Goal: Find specific fact: Find contact information

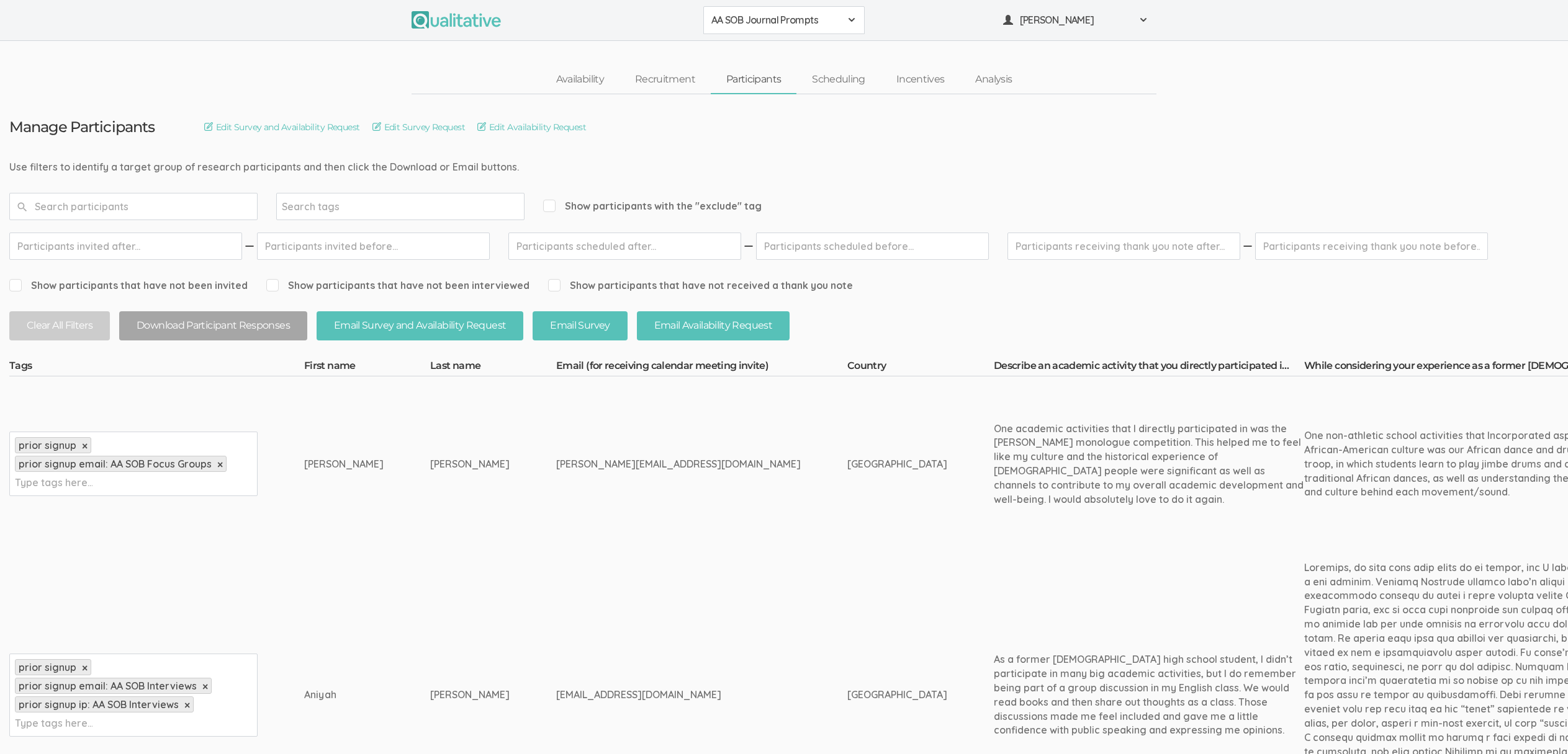
scroll to position [1595, 0]
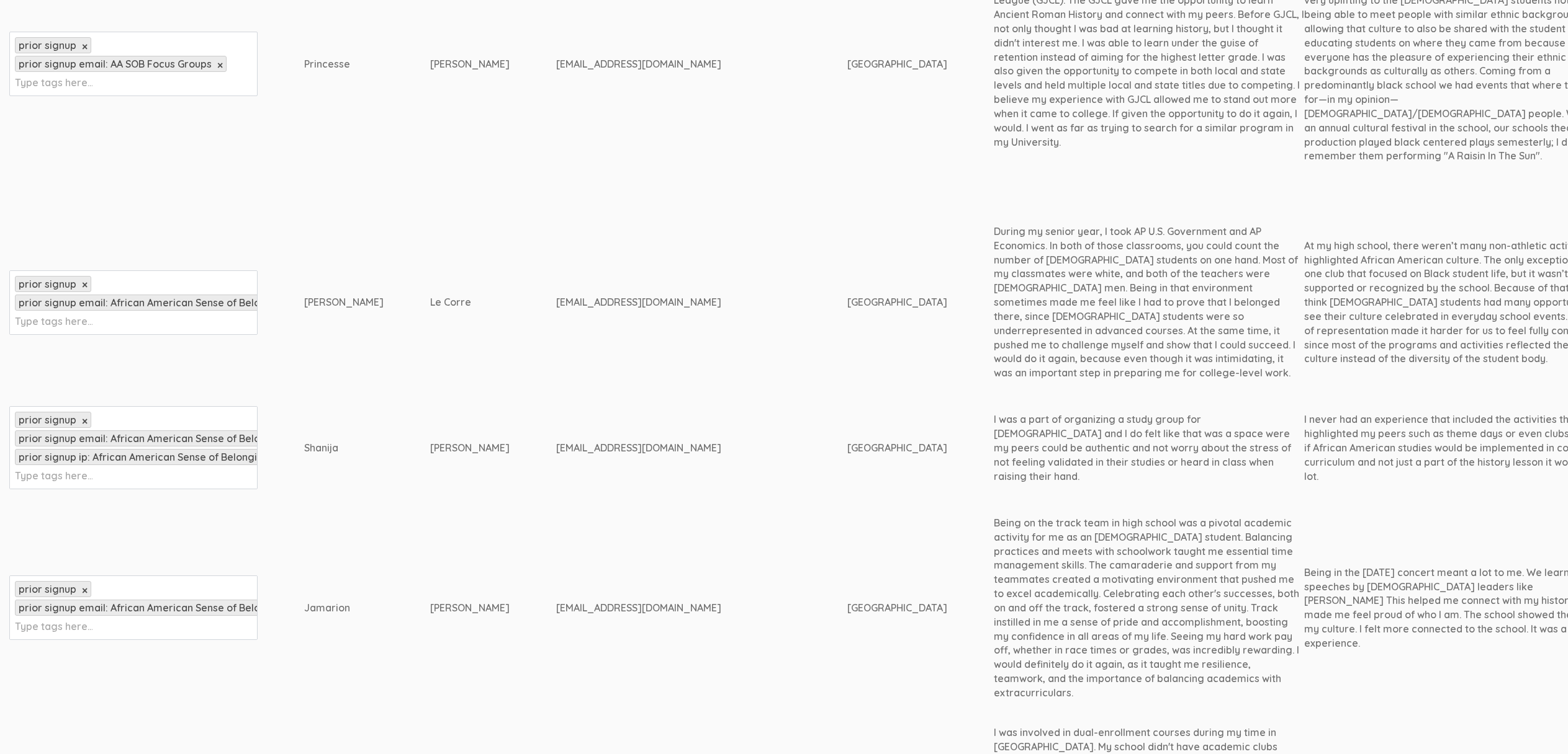
click at [847, 507] on td "[GEOGRAPHIC_DATA]" at bounding box center [920, 608] width 146 height 203
drag, startPoint x: 684, startPoint y: 375, endPoint x: 327, endPoint y: 378, distance: 357.0
click at [327, 441] on div "Shanija" at bounding box center [344, 448] width 79 height 14
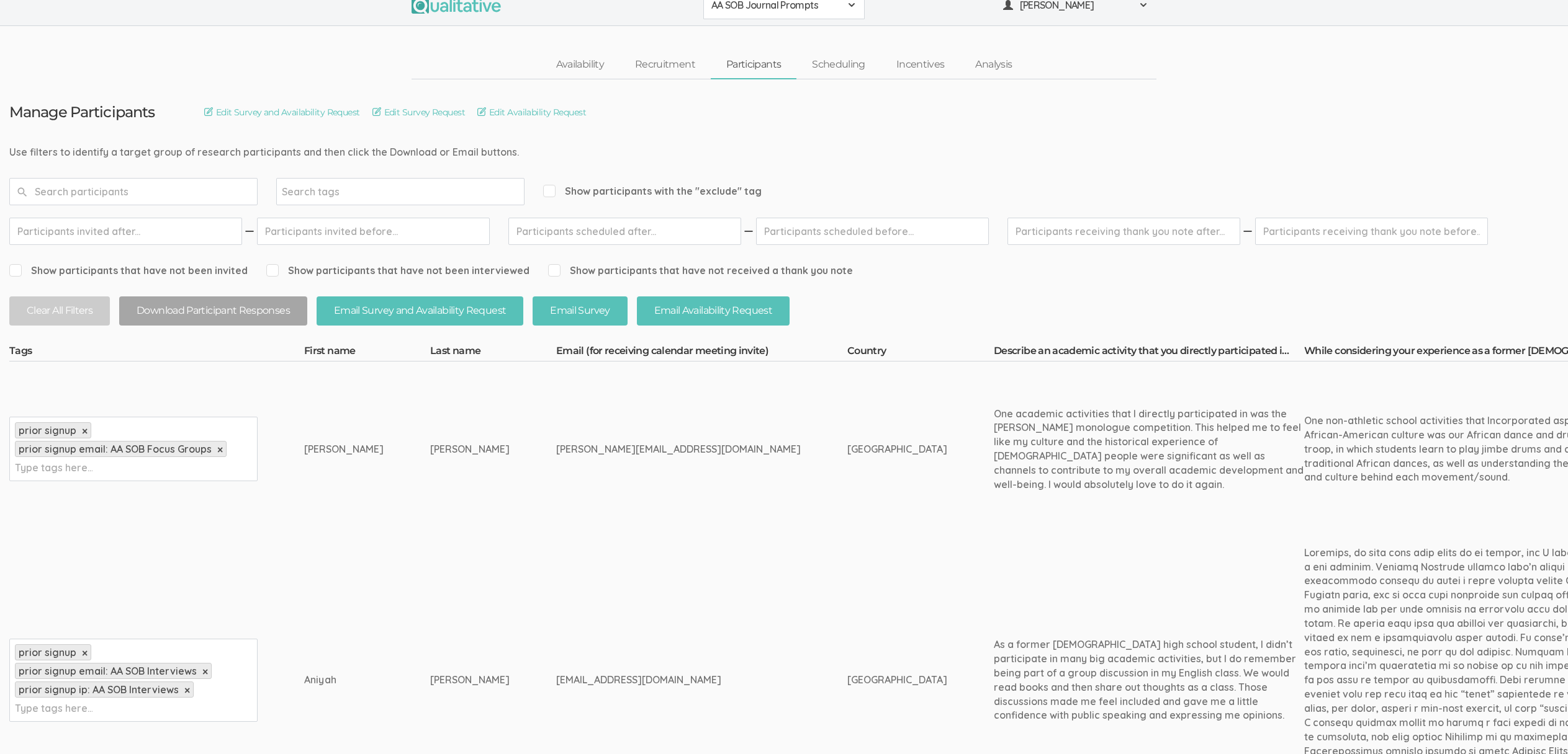
scroll to position [0, 0]
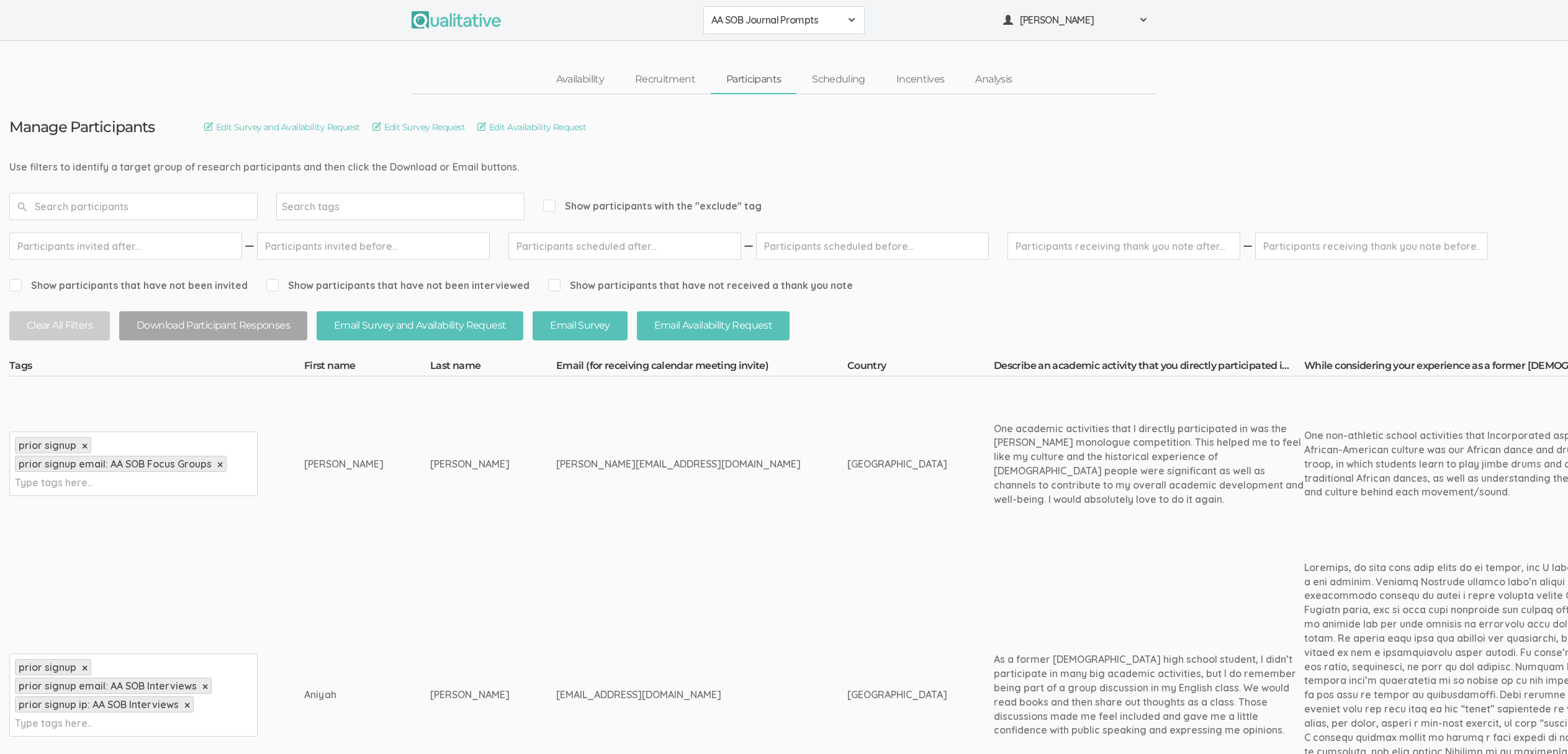
click at [762, 37] on div "AA SOB Journal Prompts 2310 FL Elic AAM 2310 FL Elic LTXF 2310 FL Elic WNHF 231…" at bounding box center [784, 20] width 1568 height 41
click at [764, 20] on span "AA SOB Journal Prompts" at bounding box center [776, 20] width 129 height 14
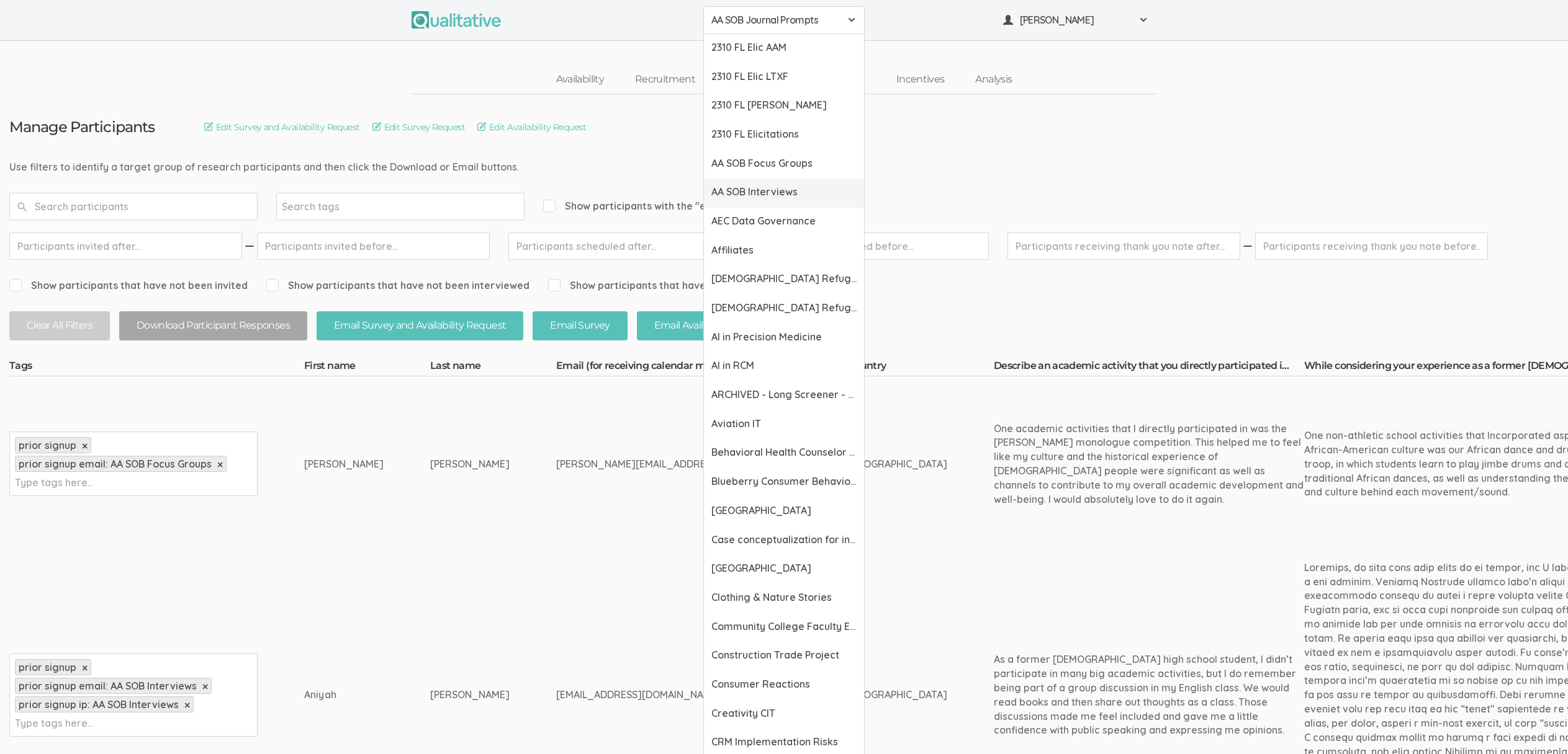
click at [775, 192] on span "AA SOB Interviews" at bounding box center [784, 192] width 145 height 14
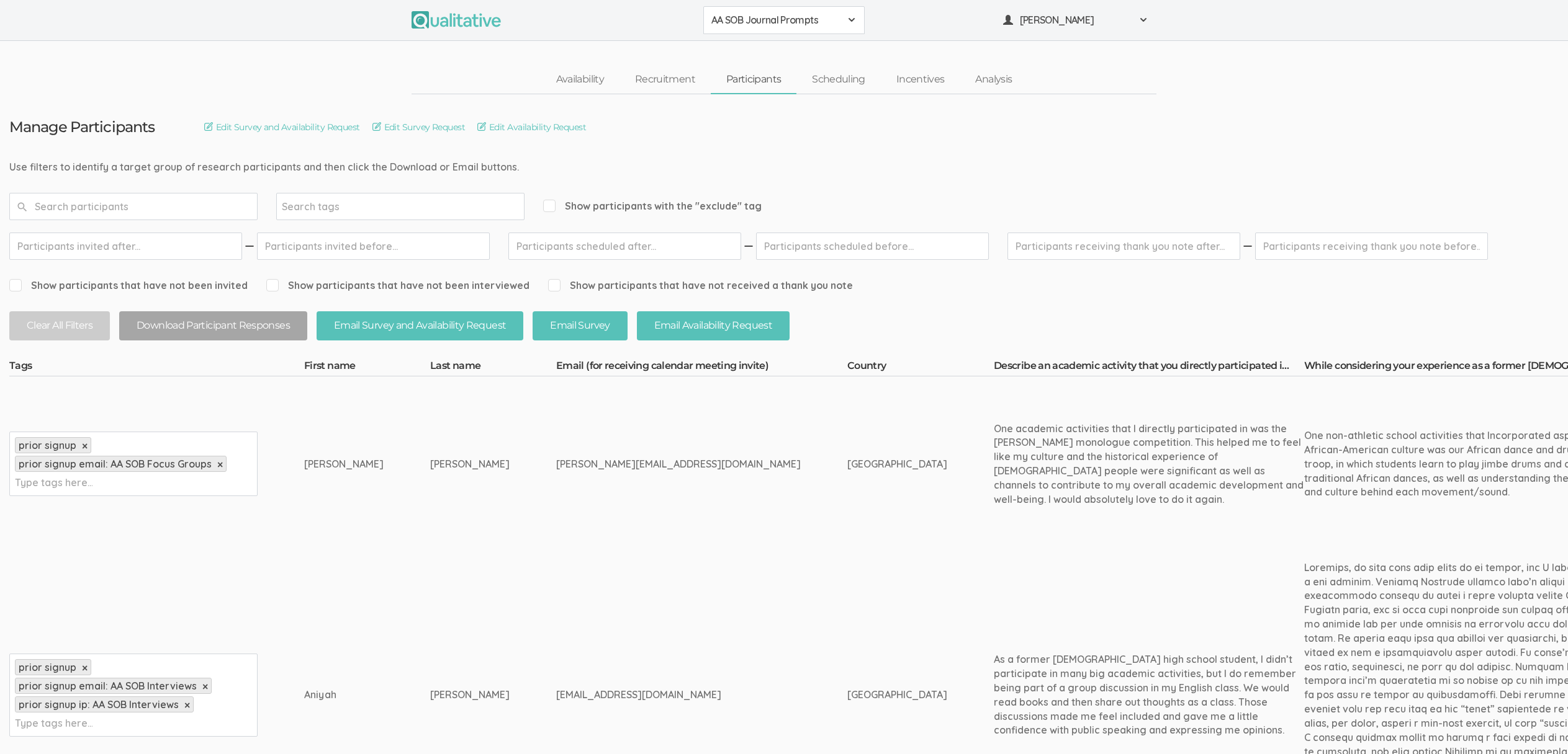
click at [815, 23] on span "AA SOB Journal Prompts" at bounding box center [776, 20] width 129 height 14
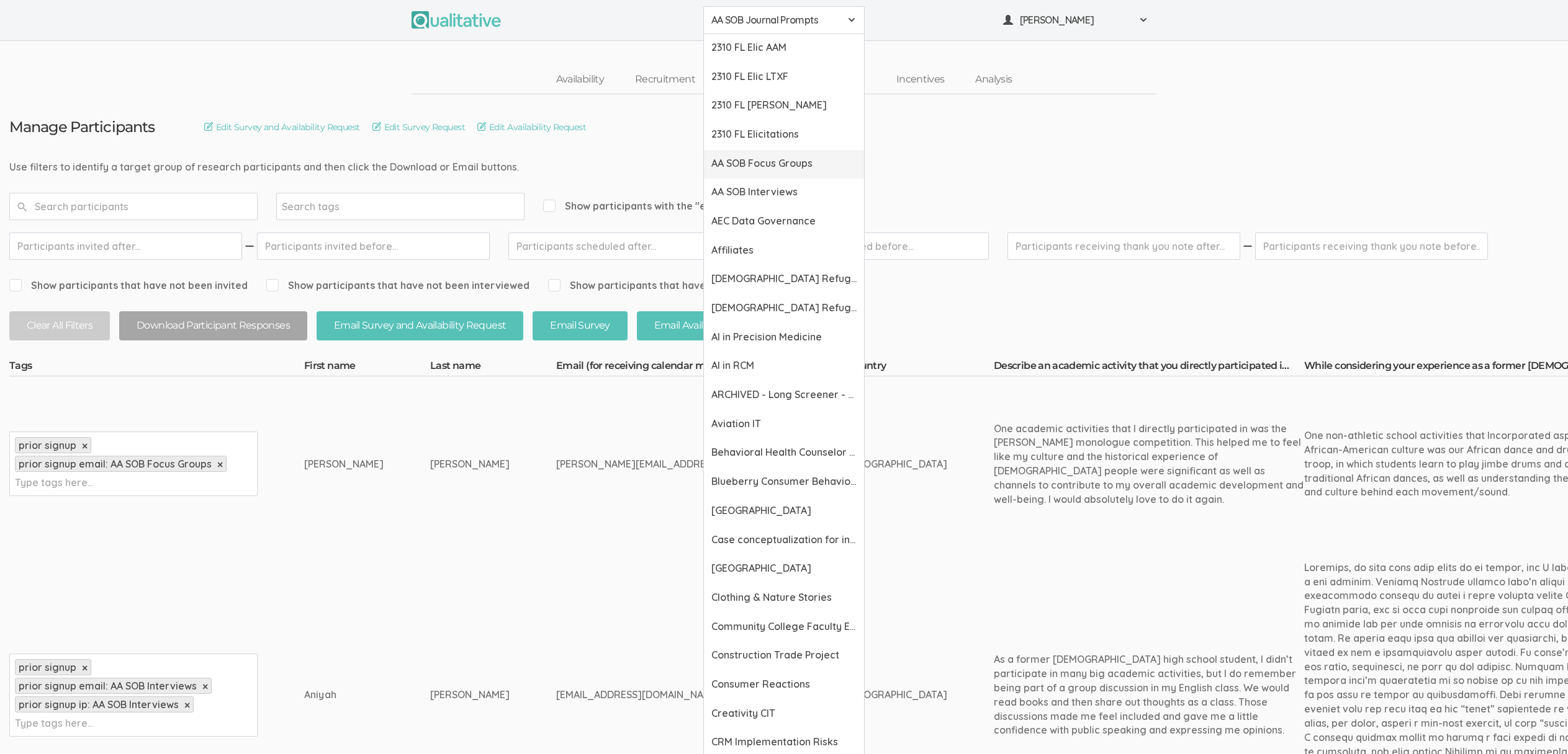
click at [773, 153] on link "AA SOB Focus Groups" at bounding box center [784, 164] width 160 height 29
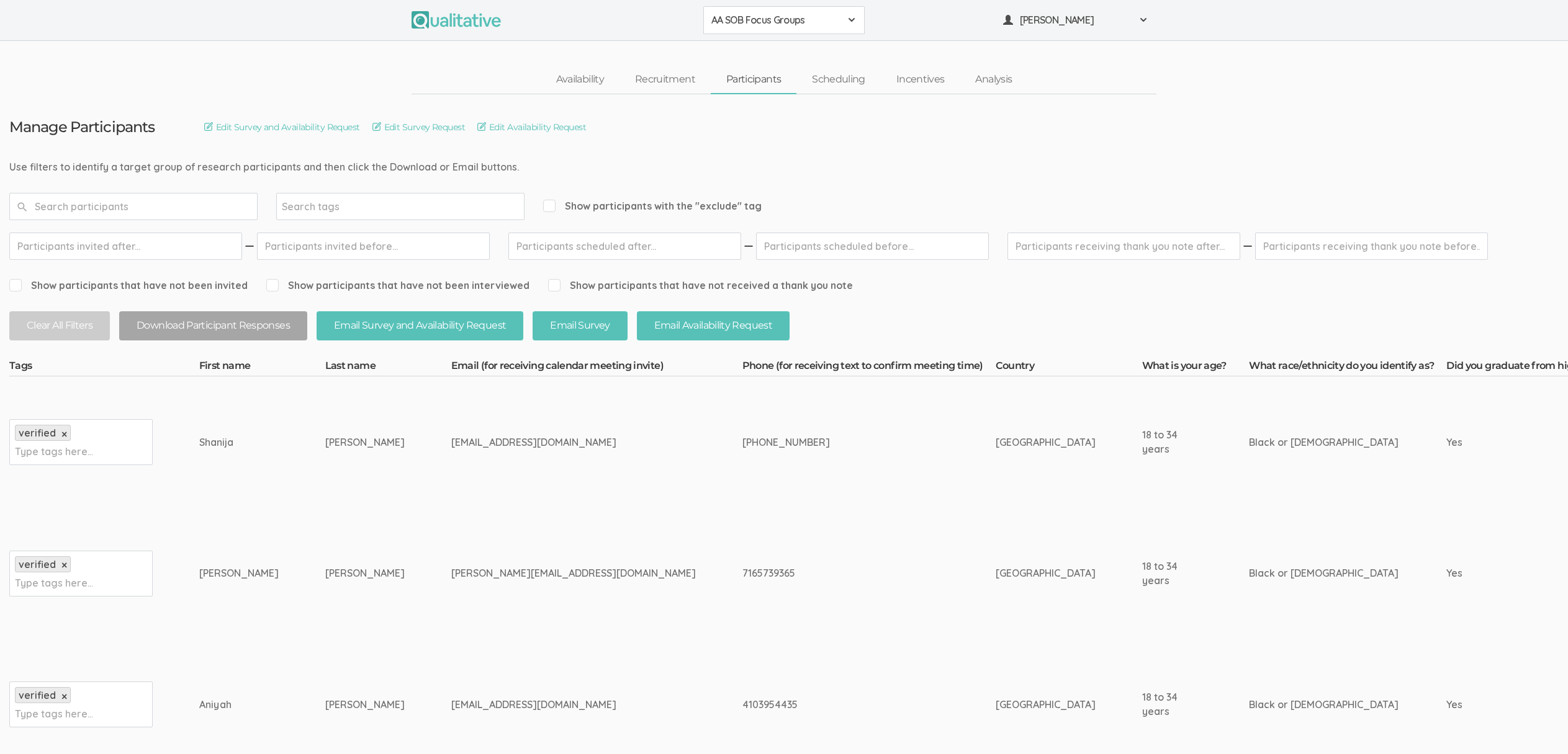
click at [742, 448] on div "404-240-3935" at bounding box center [845, 443] width 207 height 14
click at [742, 436] on div "404-240-3935" at bounding box center [845, 443] width 207 height 14
copy tr "404-240-3935"
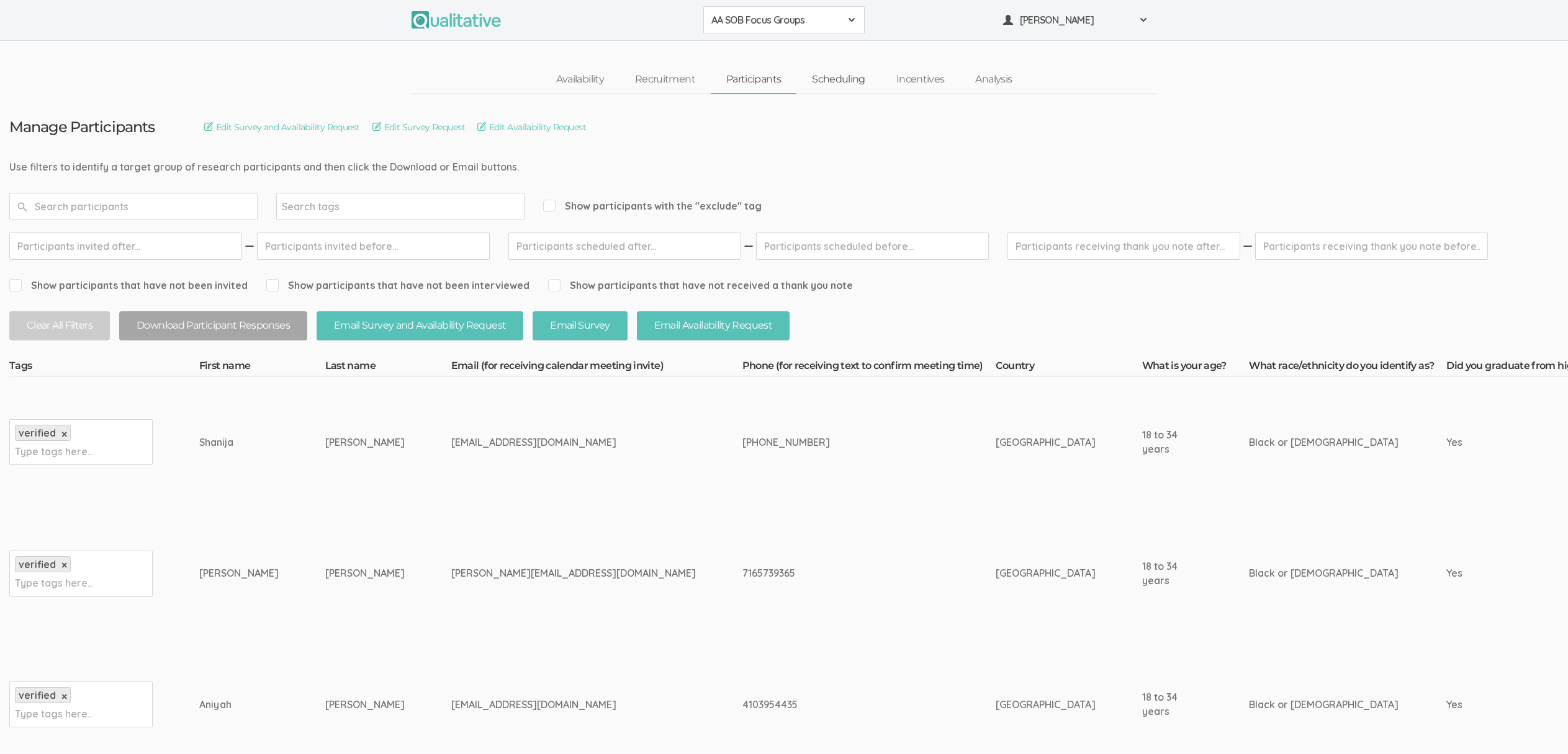
click at [830, 76] on link "Scheduling" at bounding box center [838, 79] width 85 height 27
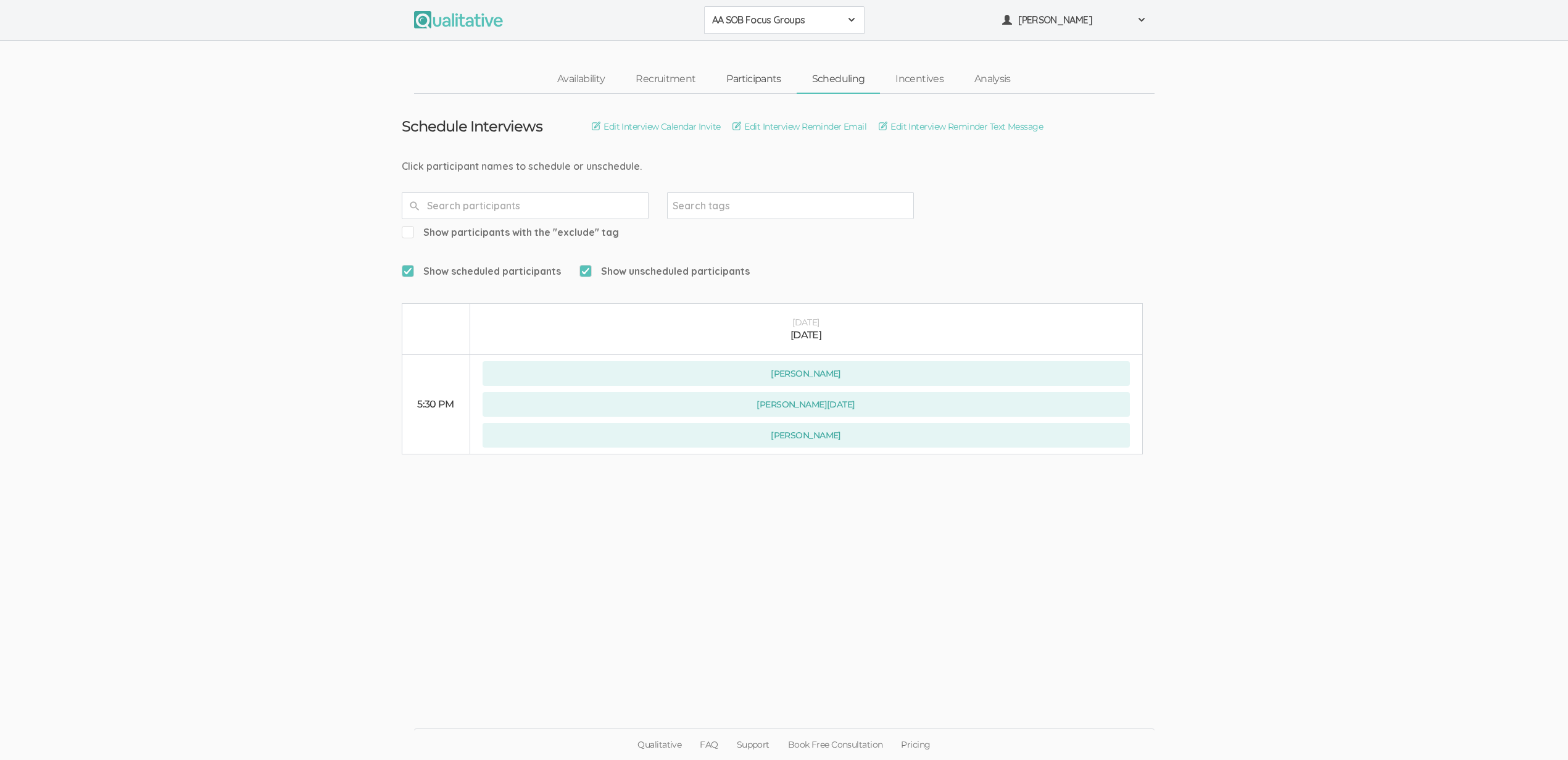
click at [760, 74] on link "Participants" at bounding box center [753, 79] width 85 height 27
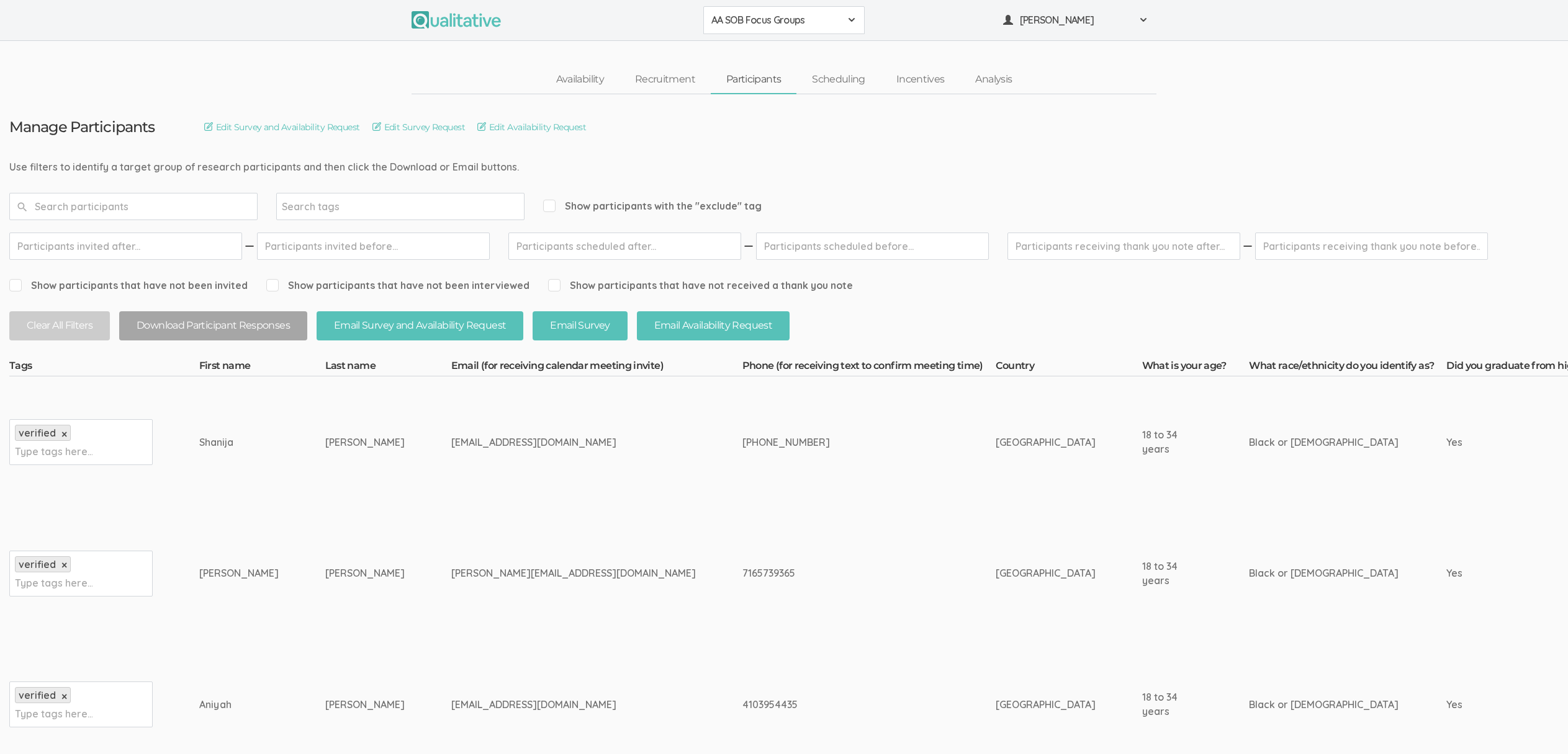
click at [199, 441] on div "Shanija" at bounding box center [239, 443] width 79 height 14
copy div "Shanija"
click at [421, 582] on td "[PERSON_NAME]" at bounding box center [388, 574] width 126 height 131
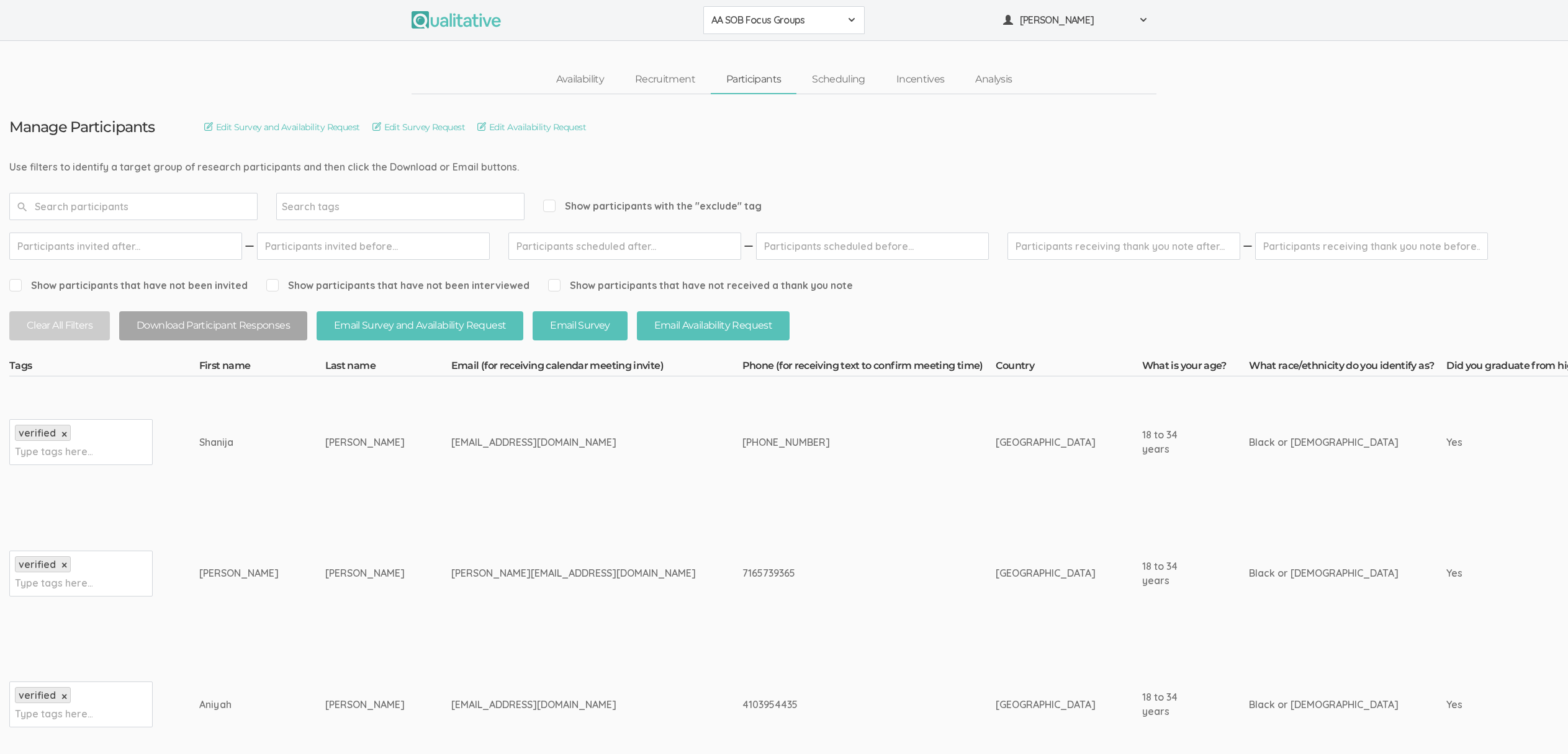
click at [474, 441] on div "[EMAIL_ADDRESS][DOMAIN_NAME]" at bounding box center [574, 443] width 245 height 14
click at [474, 441] on div "[EMAIL_ADDRESS][DOMAIN_NAME]" at bounding box center [574, 443] width 245 height 14
copy tr "[EMAIL_ADDRESS][DOMAIN_NAME]"
click at [414, 586] on td "[PERSON_NAME]" at bounding box center [388, 574] width 126 height 131
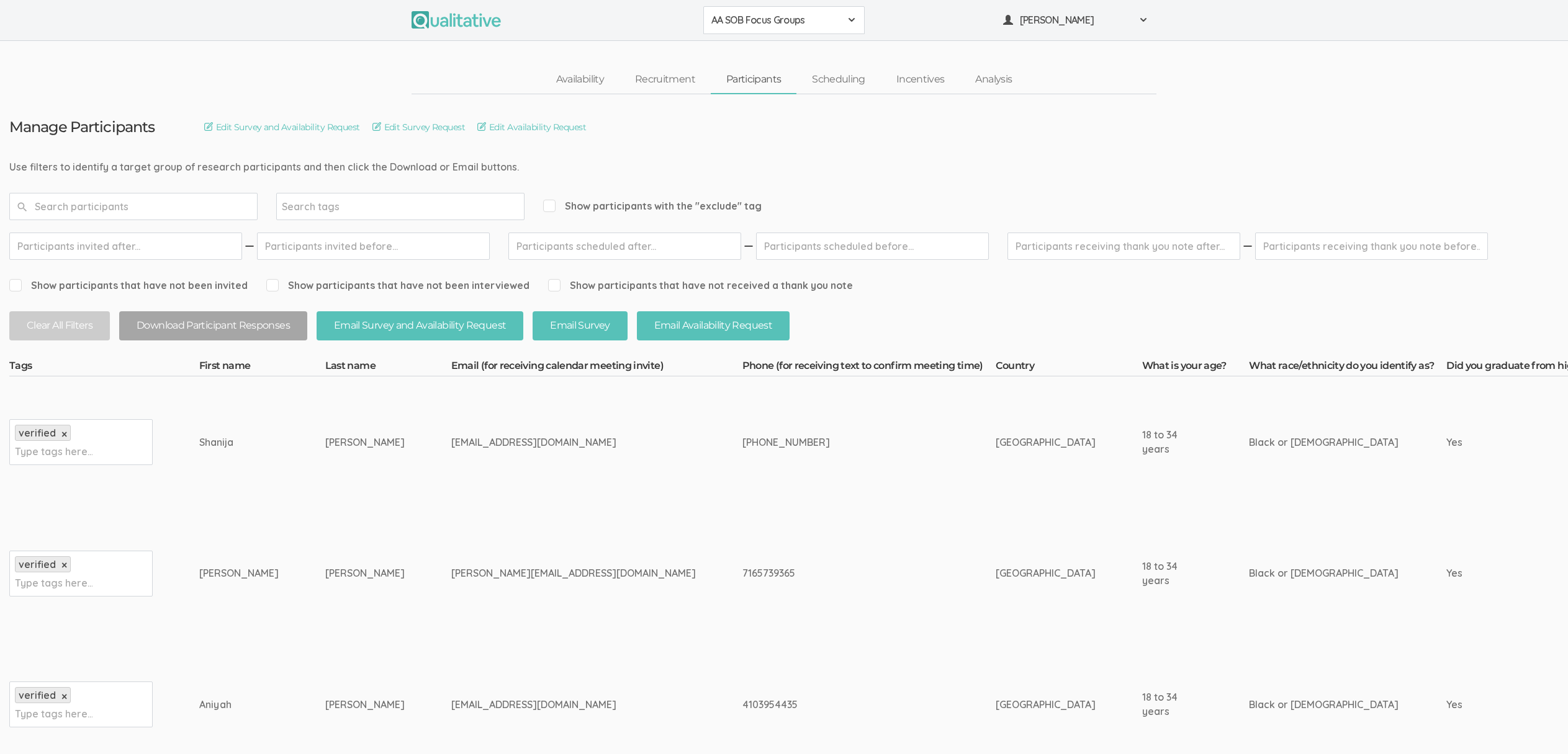
click at [451, 441] on div "[EMAIL_ADDRESS][DOMAIN_NAME]" at bounding box center [574, 443] width 245 height 14
copy tr "[EMAIL_ADDRESS][DOMAIN_NAME]"
click at [593, 496] on td "[EMAIL_ADDRESS][DOMAIN_NAME]" at bounding box center [597, 442] width 291 height 131
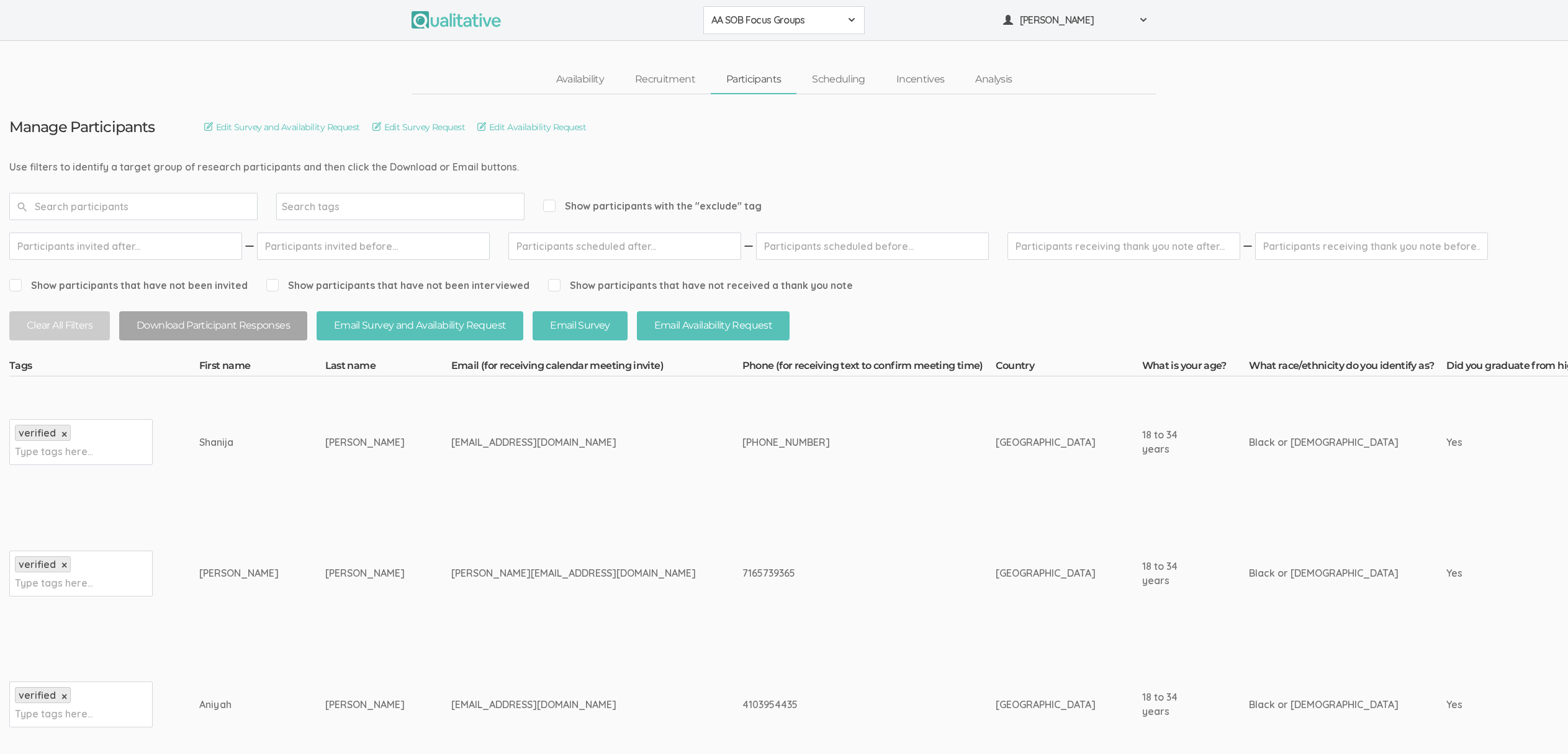
click at [786, 22] on span "AA SOB Focus Groups" at bounding box center [776, 20] width 129 height 14
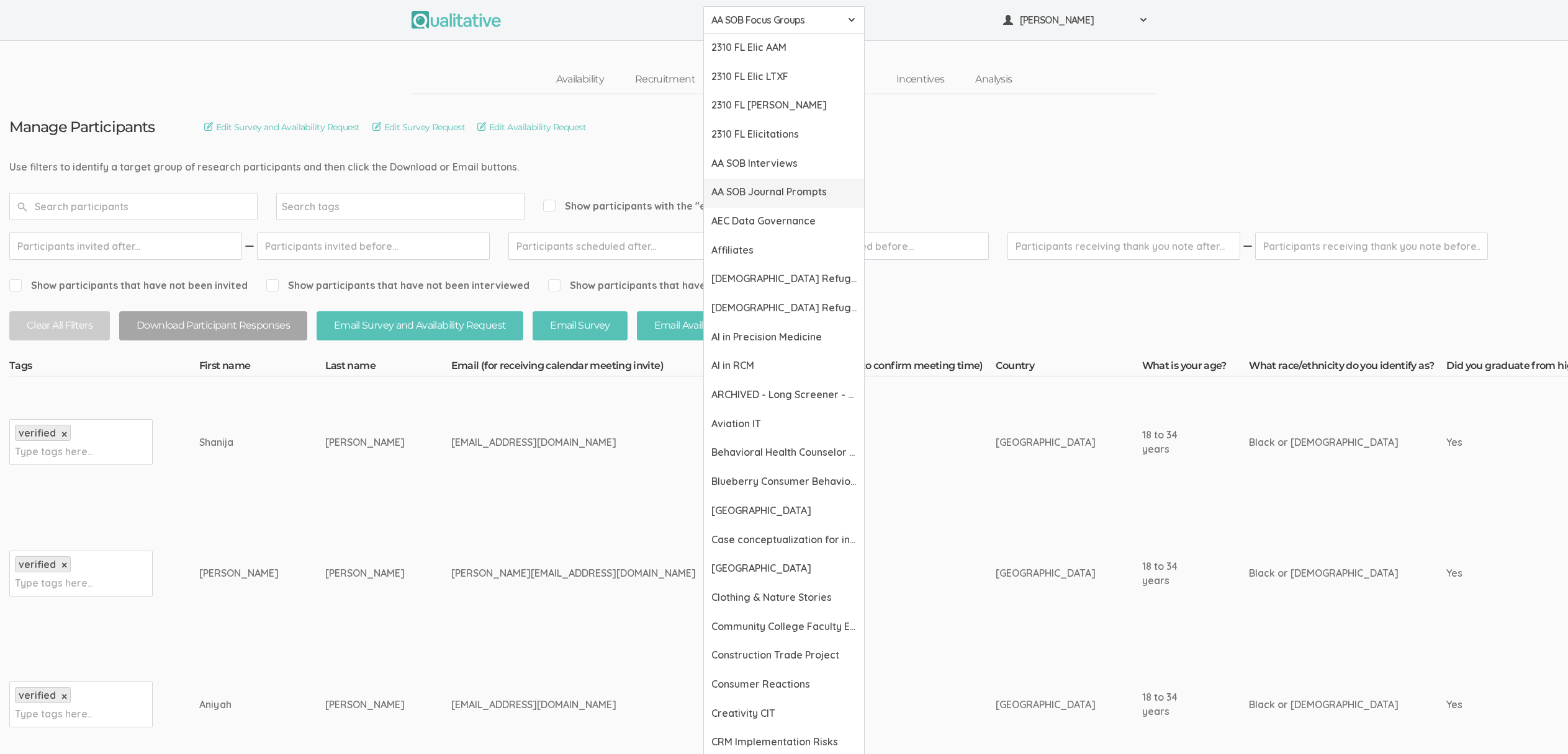
click at [767, 190] on span "AA SOB Journal Prompts" at bounding box center [784, 192] width 145 height 14
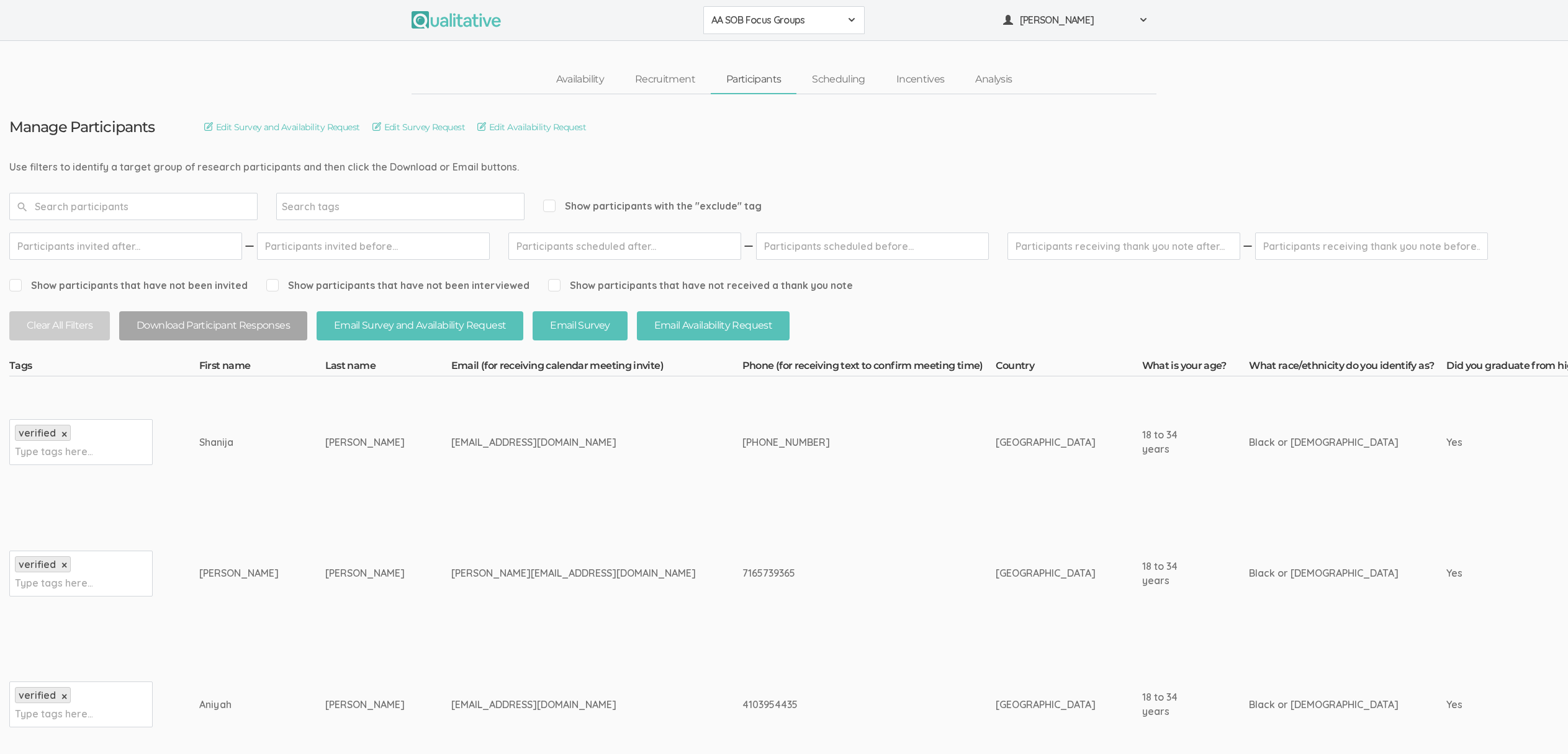
click at [1054, 536] on td "[GEOGRAPHIC_DATA]" at bounding box center [1069, 574] width 146 height 131
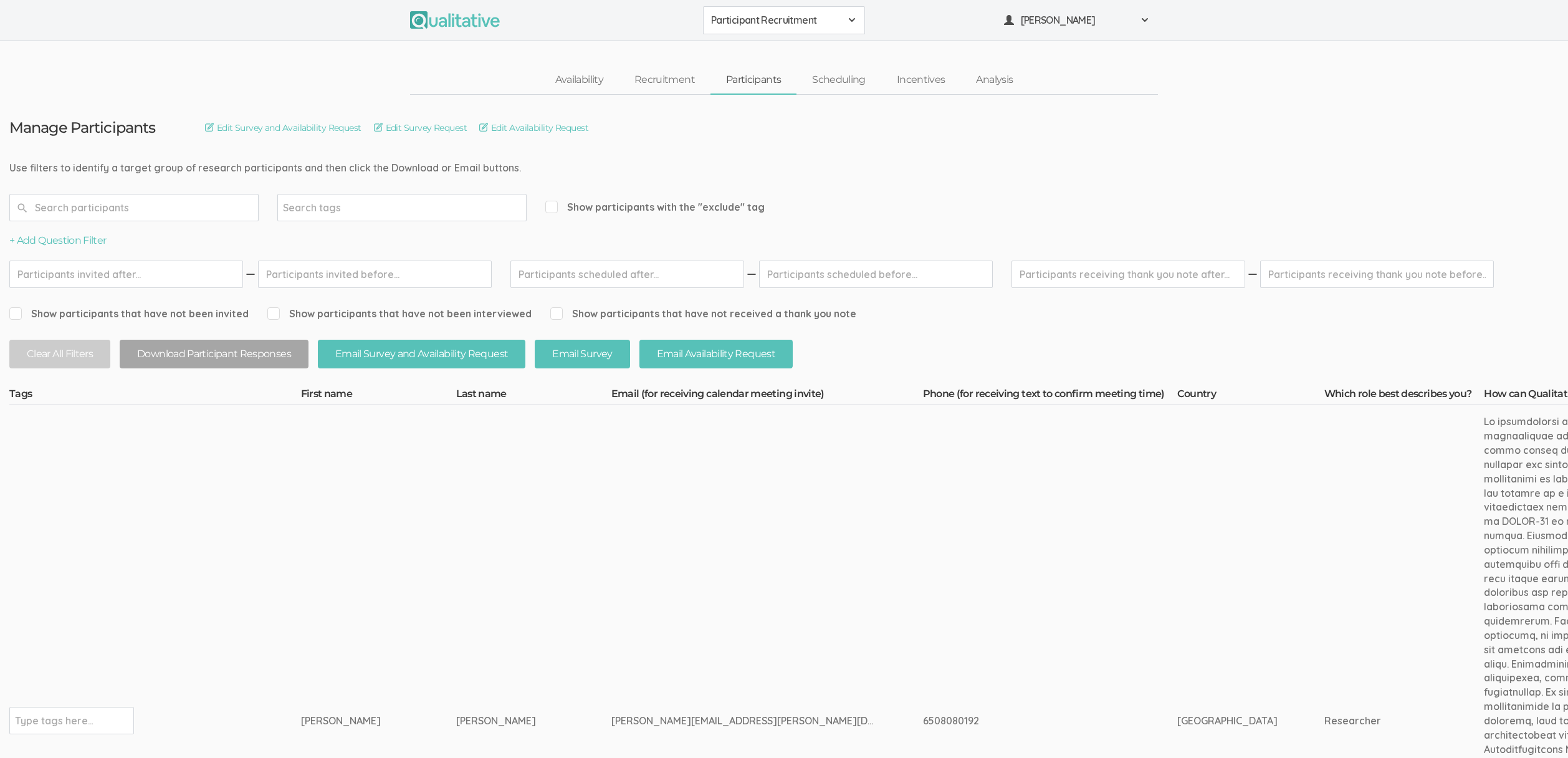
scroll to position [1811, 0]
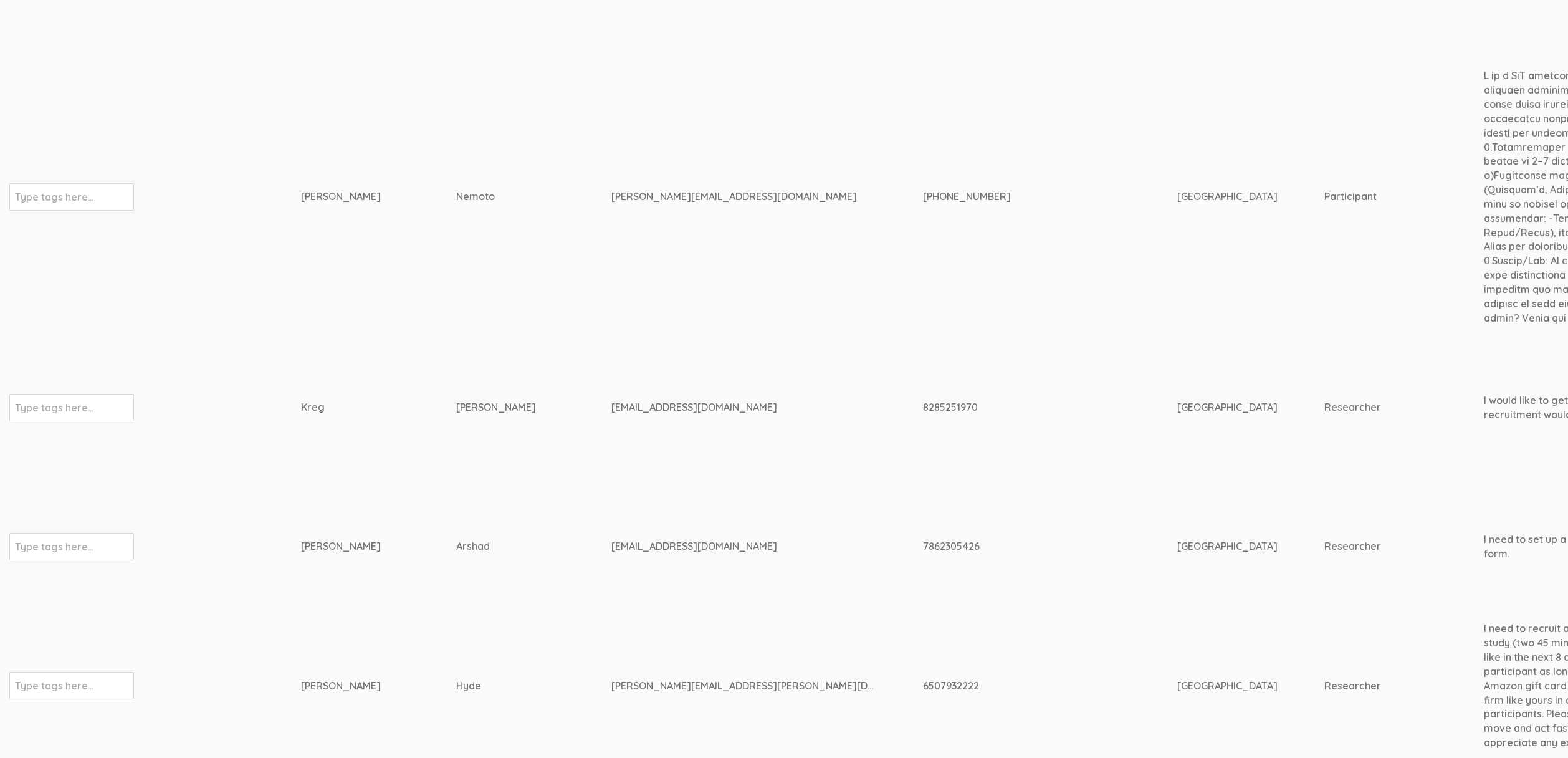
click at [611, 401] on div "kgoad3@liberty.edu" at bounding box center [744, 408] width 265 height 14
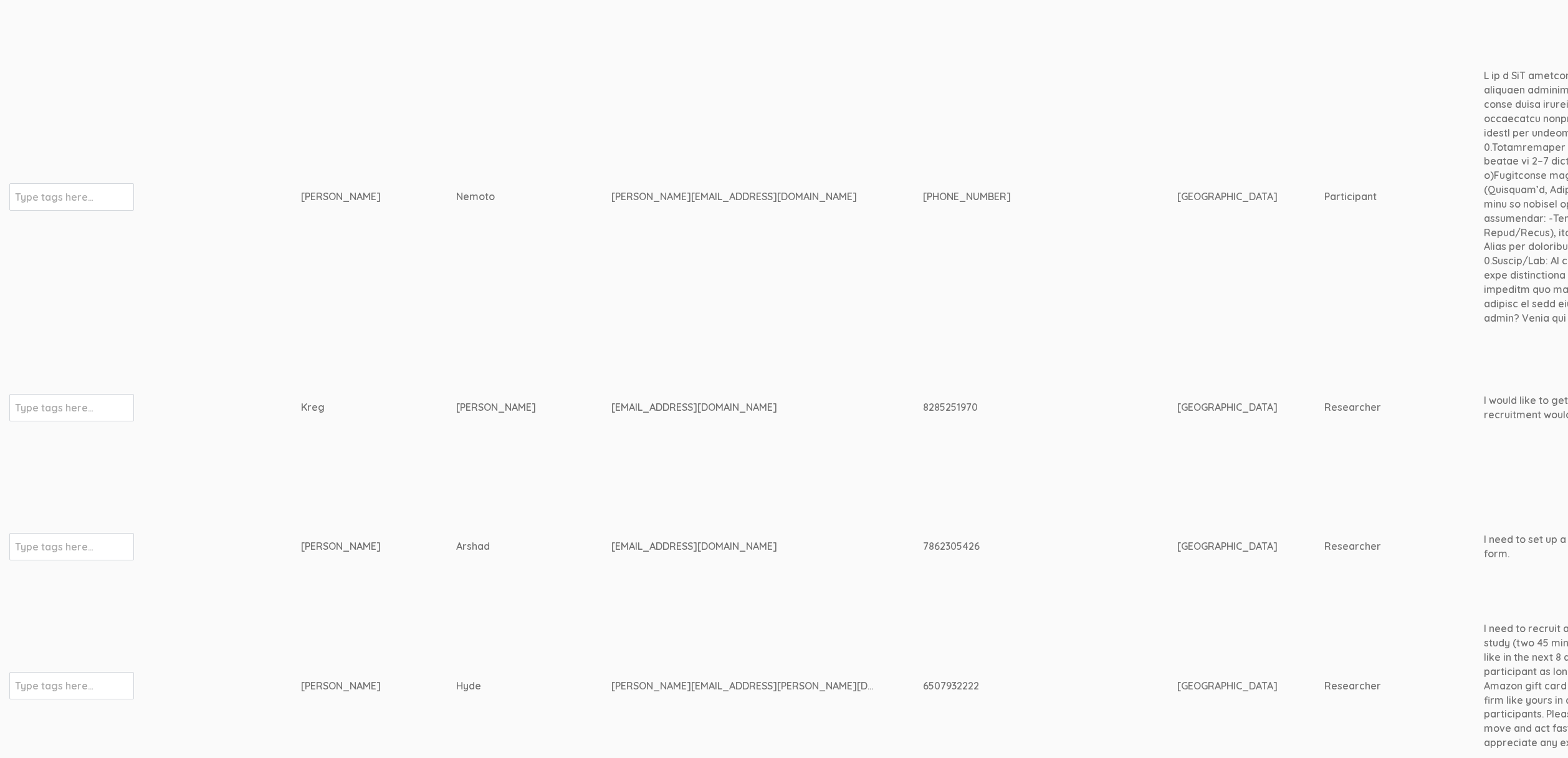
click at [611, 401] on div "kgoad3@liberty.edu" at bounding box center [744, 408] width 265 height 14
copy tr "kgoad3@liberty.edu"
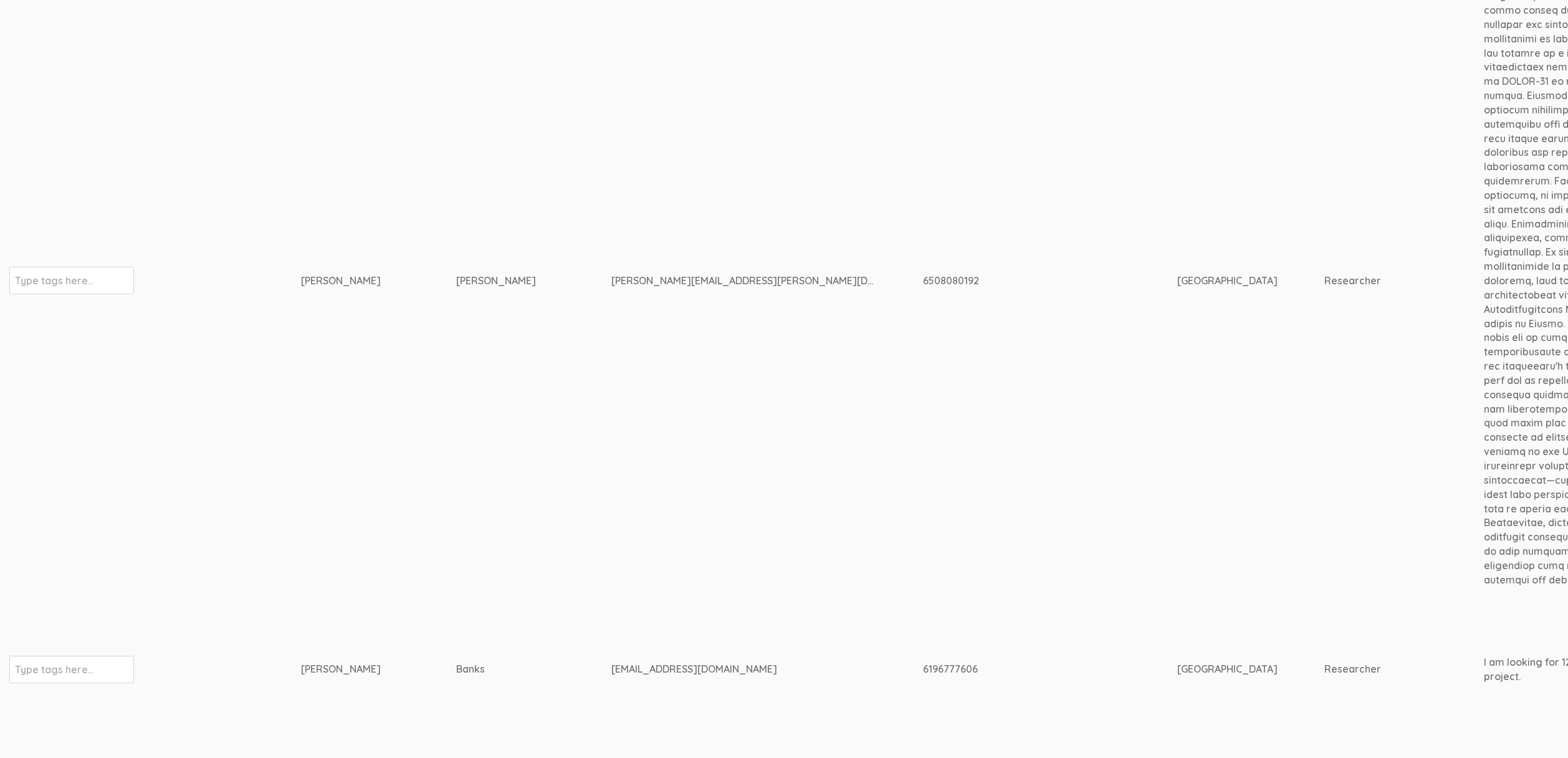
scroll to position [0, 0]
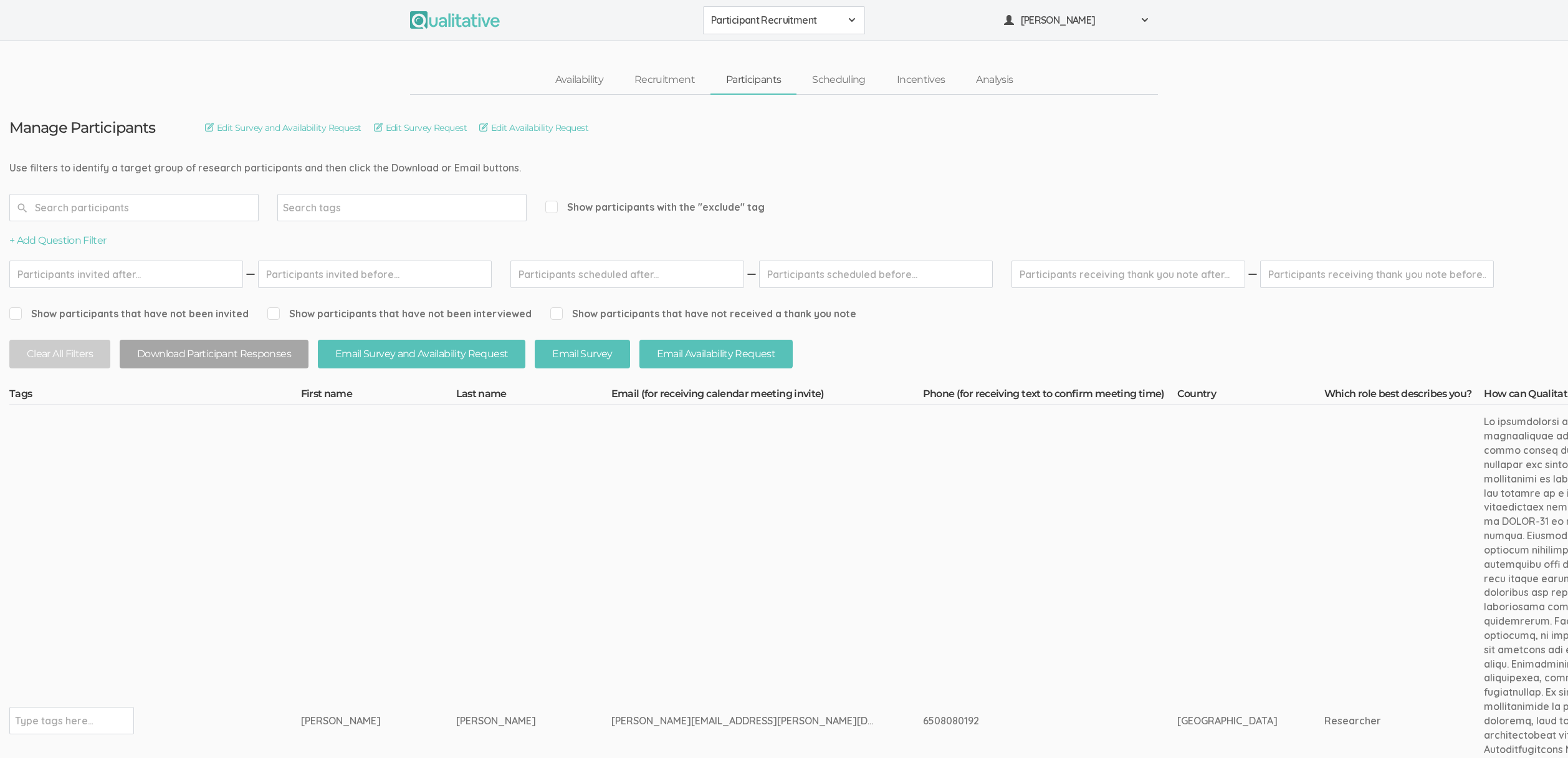
click at [456, 580] on td "Starks" at bounding box center [534, 721] width 155 height 632
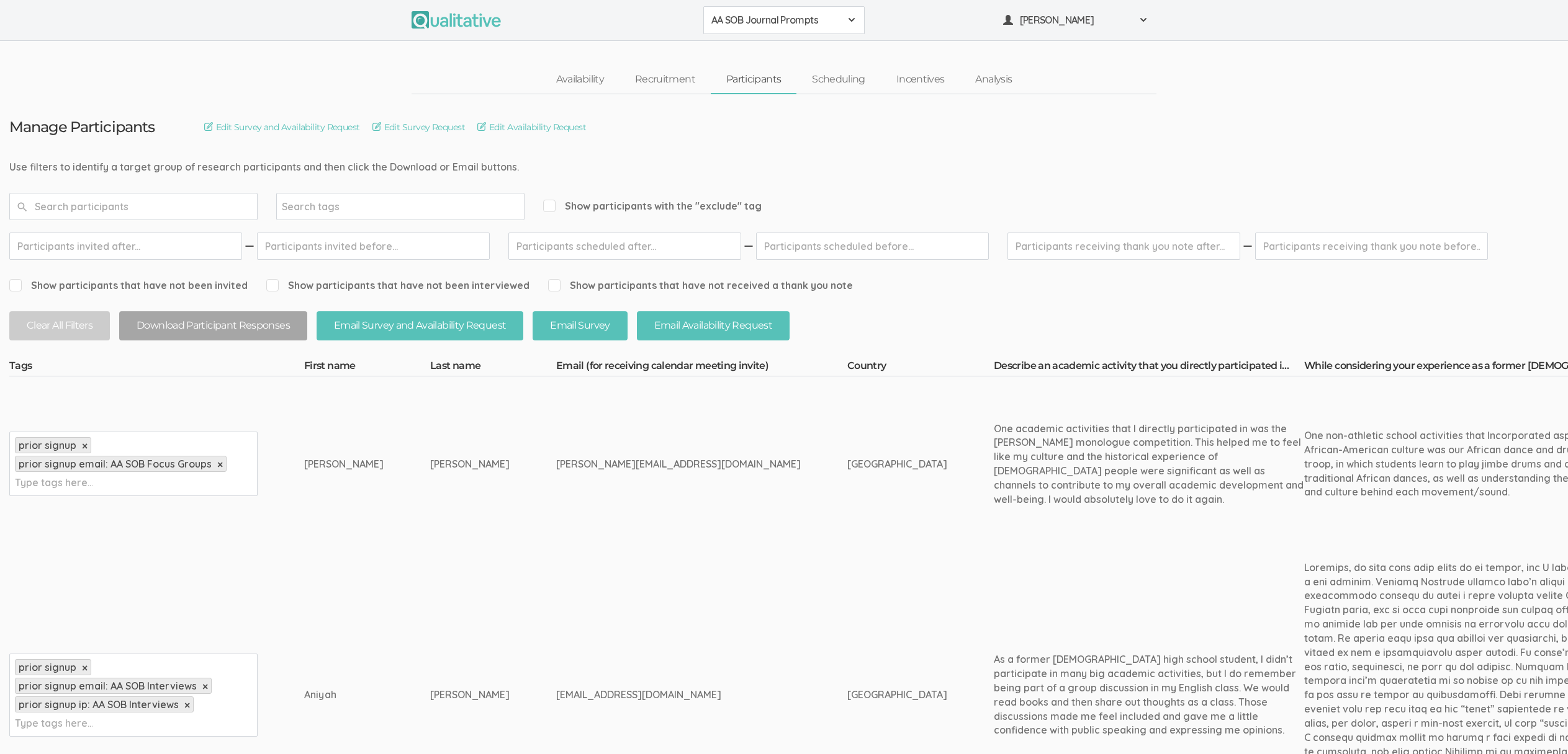
scroll to position [1595, 0]
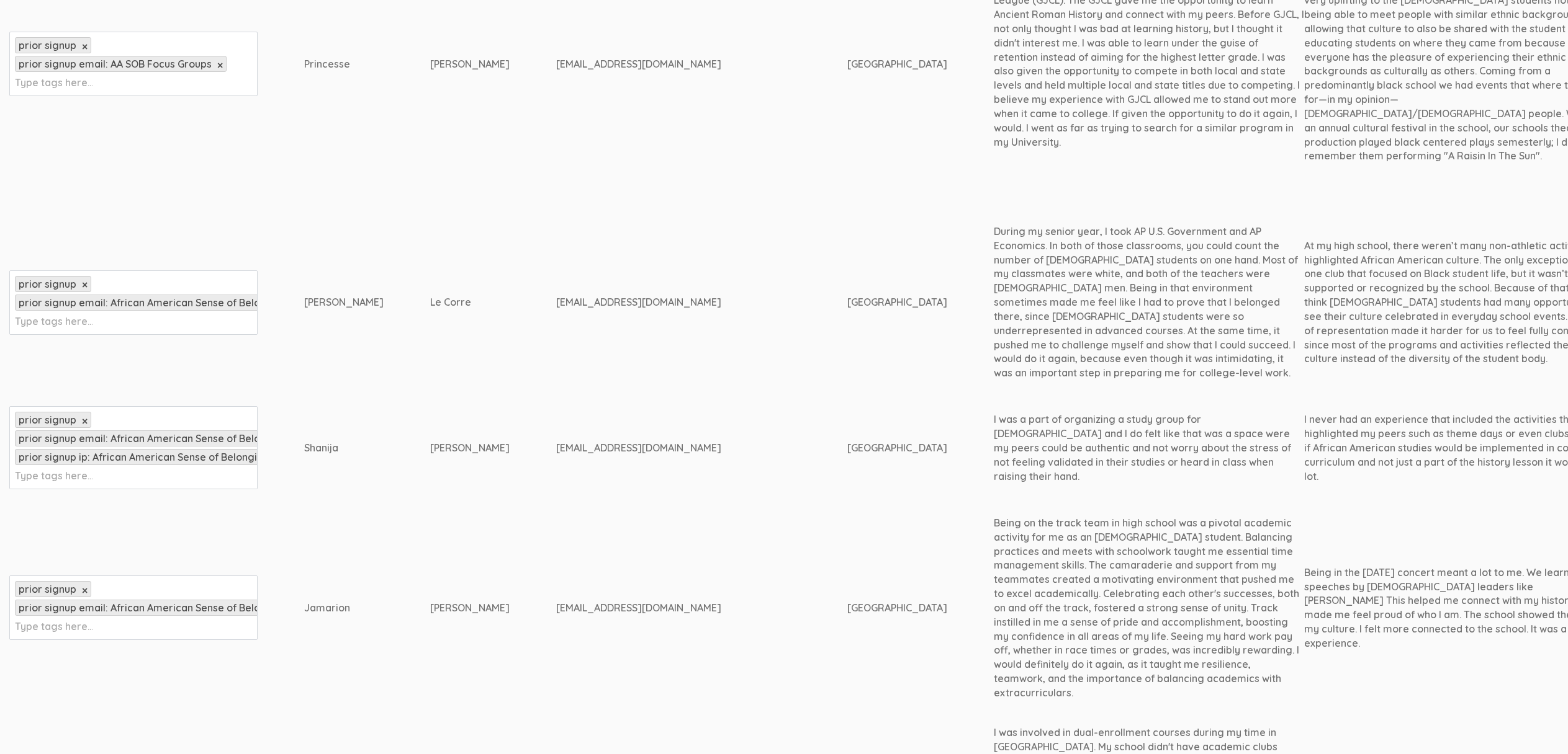
click at [847, 507] on td "[GEOGRAPHIC_DATA]" at bounding box center [920, 608] width 146 height 203
